Goal: Go to known website: Access a specific website the user already knows

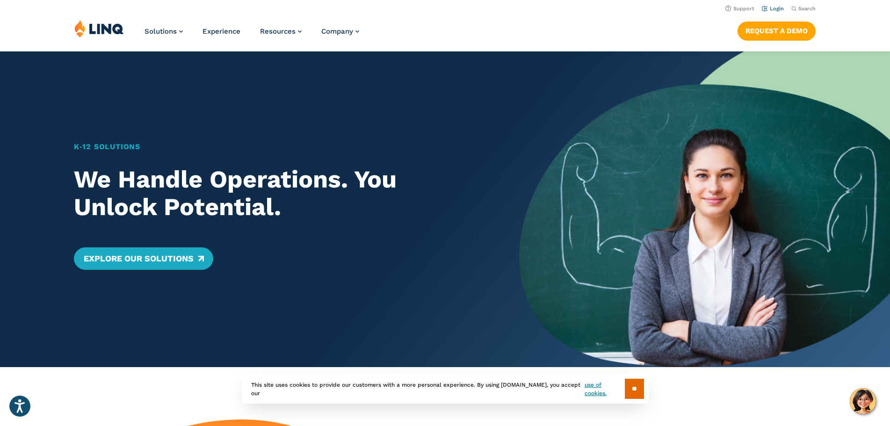
click at [767, 9] on link "Login" at bounding box center [773, 9] width 22 height 6
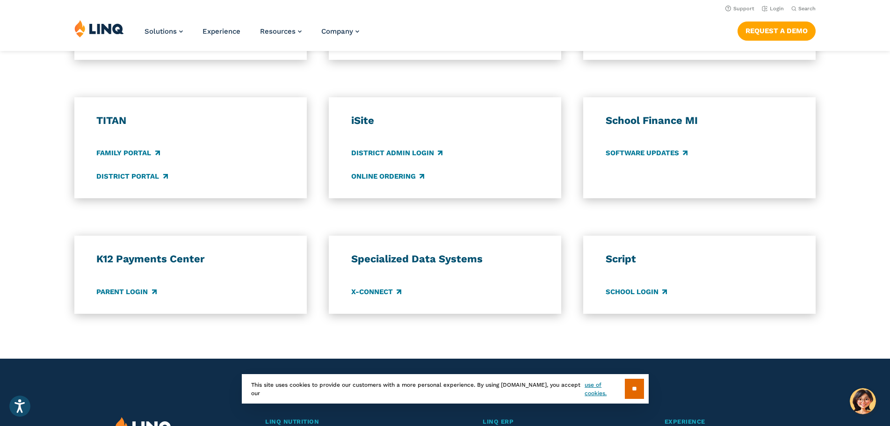
scroll to position [648, 0]
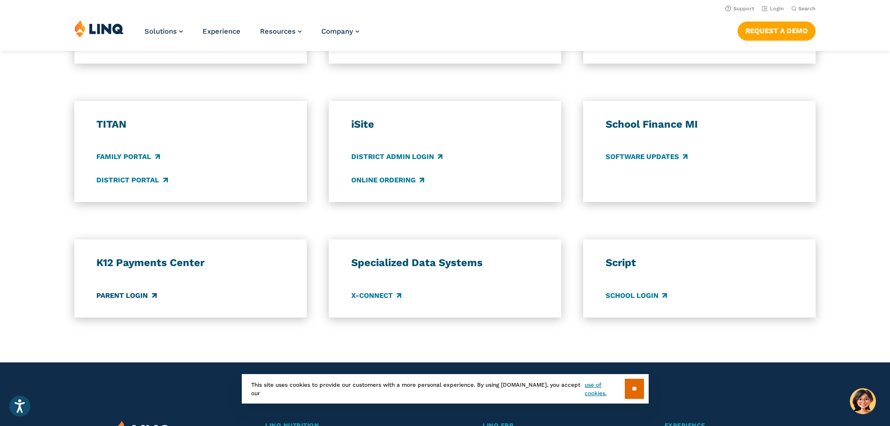
click at [129, 295] on link "Parent Login" at bounding box center [126, 295] width 60 height 10
